Goal: Find specific page/section: Find specific page/section

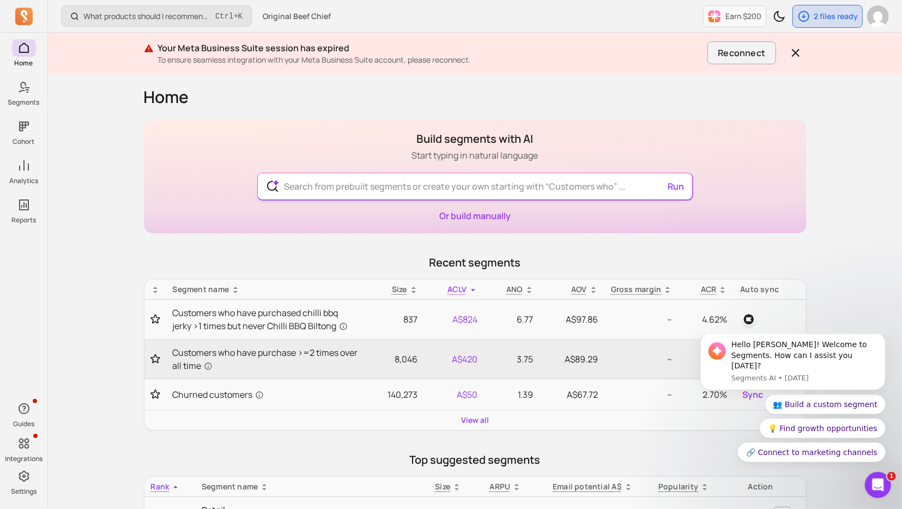
click at [338, 189] on input "text" at bounding box center [475, 186] width 400 height 26
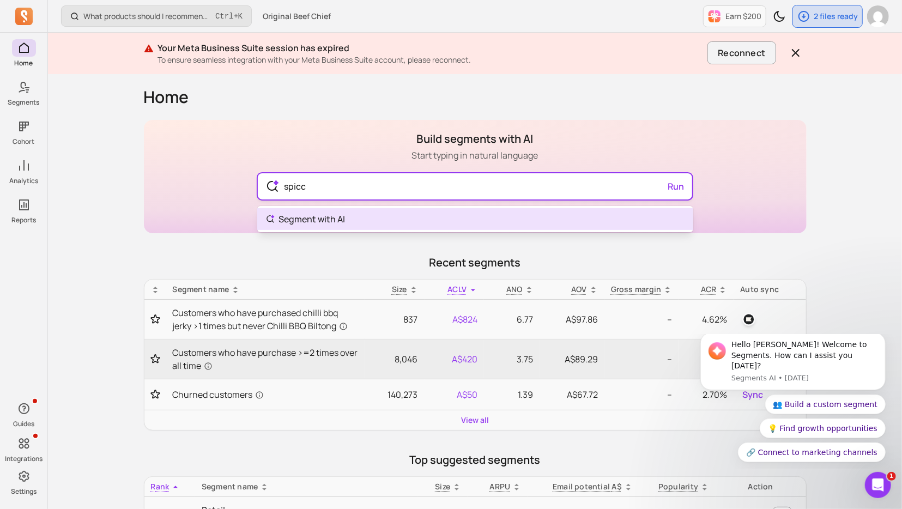
type input "spic"
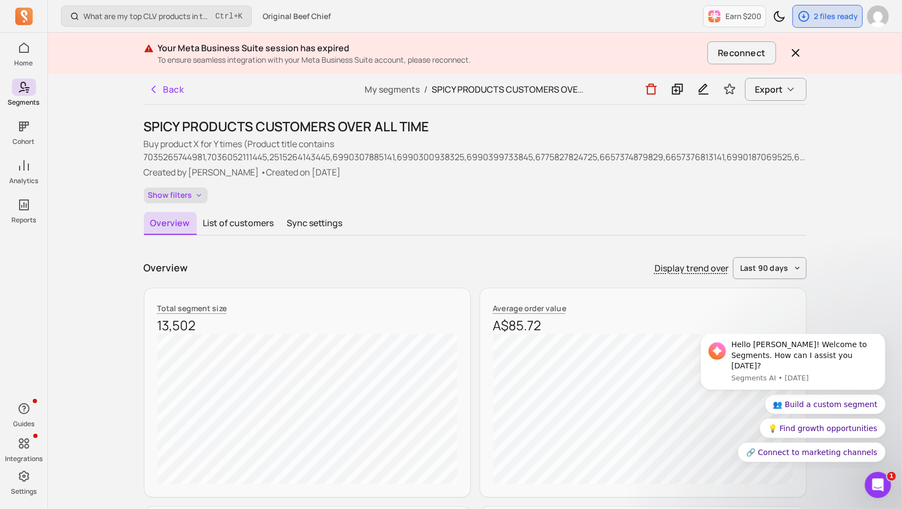
click at [192, 192] on button "Show filters" at bounding box center [176, 196] width 64 height 16
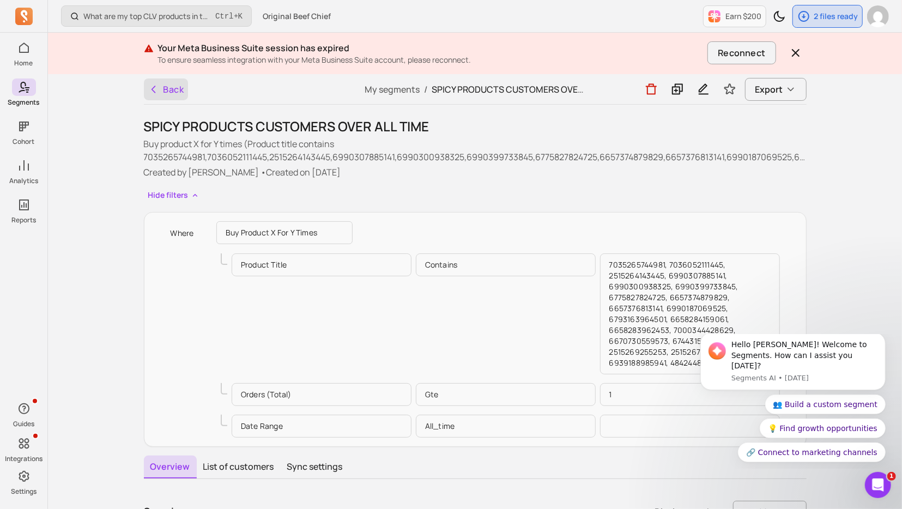
click at [166, 92] on button "Back" at bounding box center [166, 90] width 45 height 22
